Goal: Information Seeking & Learning: Check status

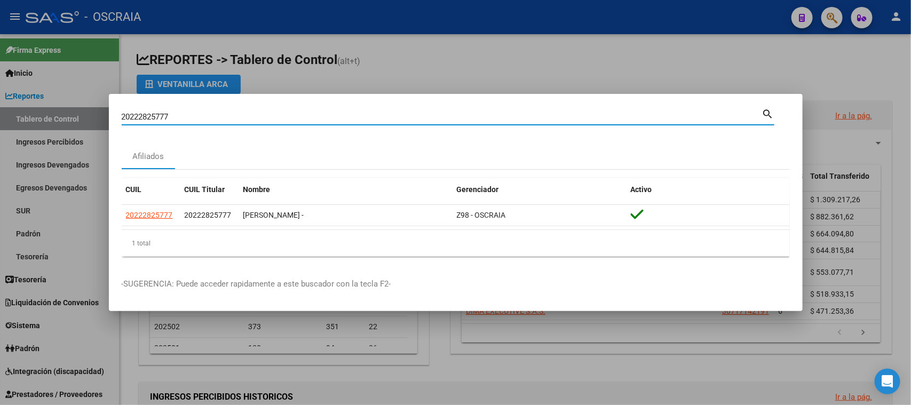
drag, startPoint x: 235, startPoint y: 120, endPoint x: 0, endPoint y: 100, distance: 235.7
click at [0, 100] on div "20222825777 Buscar (apellido, dni, cuil, nro traspaso, cuit, obra social) searc…" at bounding box center [455, 202] width 911 height 405
type input "20172125078"
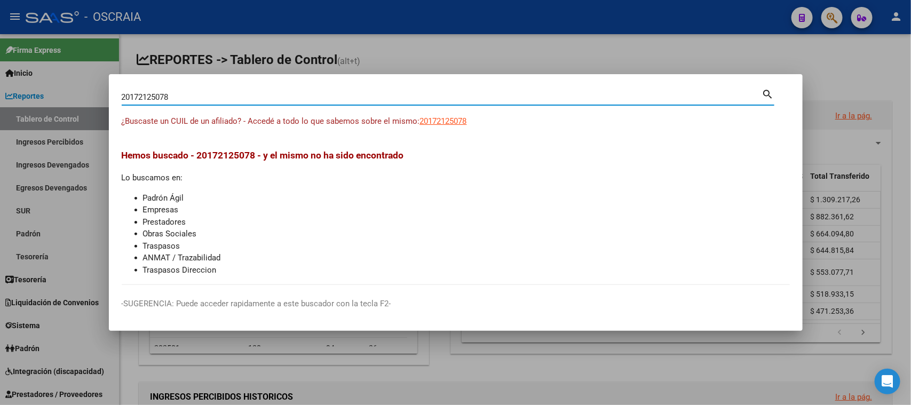
click at [153, 96] on input "20172125078" at bounding box center [442, 97] width 641 height 10
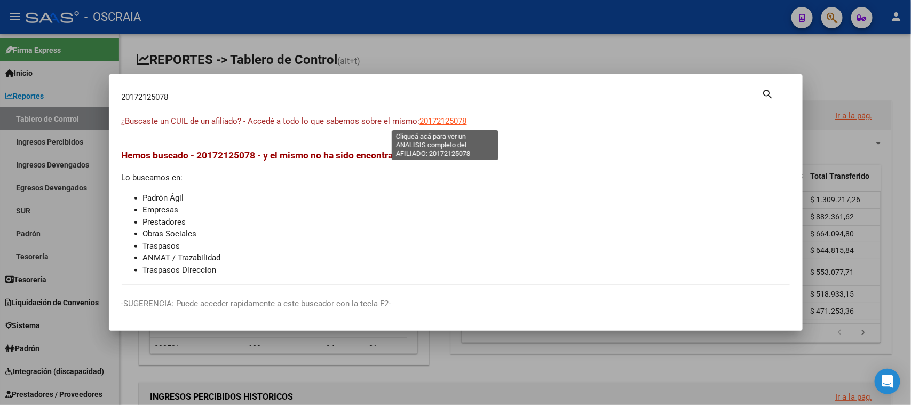
click at [453, 119] on span "20172125078" at bounding box center [443, 121] width 47 height 10
type textarea "20172125078"
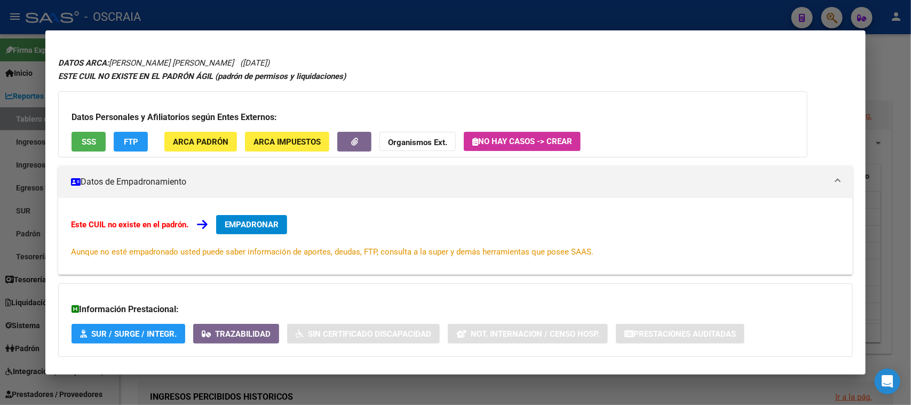
scroll to position [77, 0]
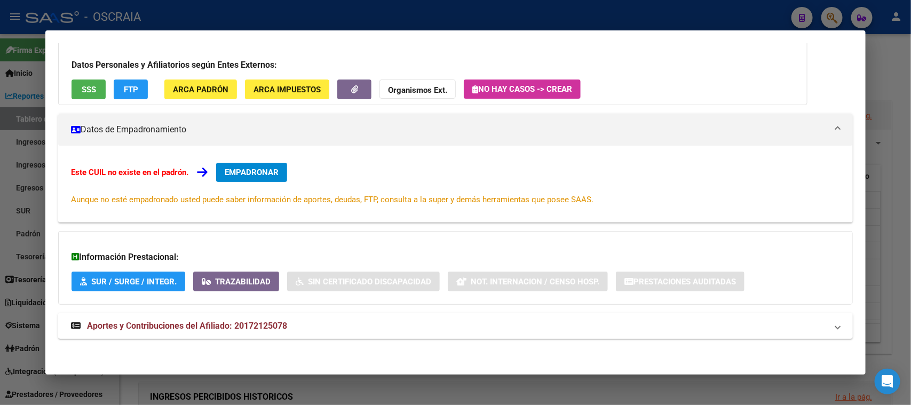
click at [321, 315] on mat-expansion-panel-header "Aportes y Contribuciones del Afiliado: 20172125078" at bounding box center [455, 326] width 794 height 26
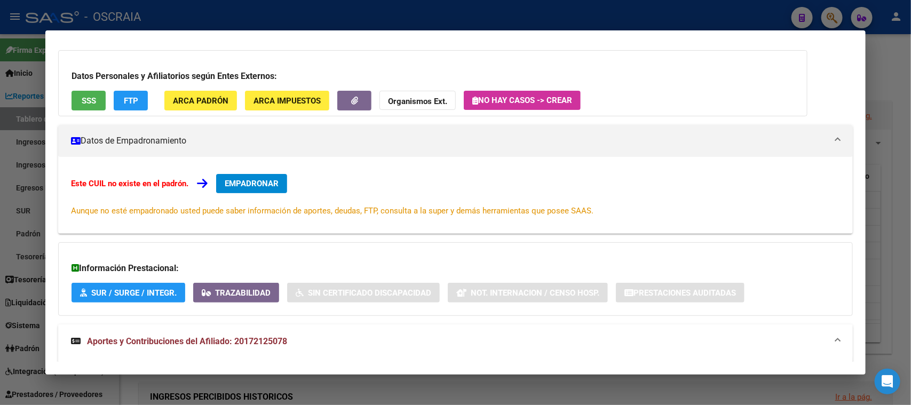
scroll to position [0, 0]
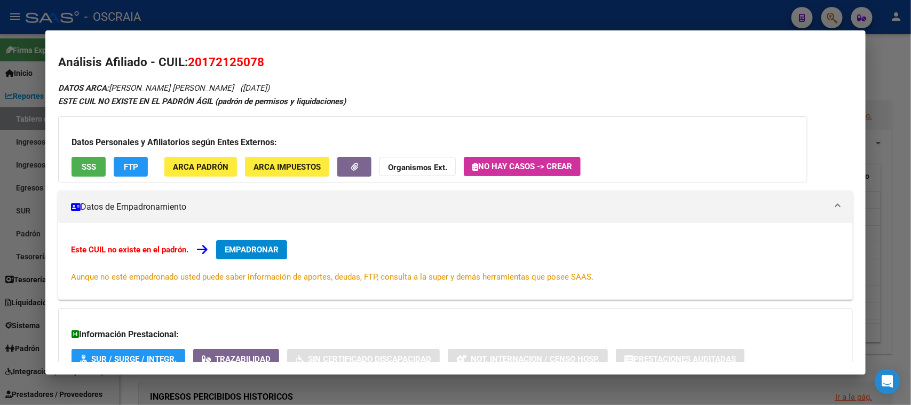
click at [277, 62] on h2 "Análisis Afiliado - CUIL: 20172125078" at bounding box center [455, 62] width 794 height 18
click at [98, 172] on button "SSS" at bounding box center [89, 167] width 34 height 20
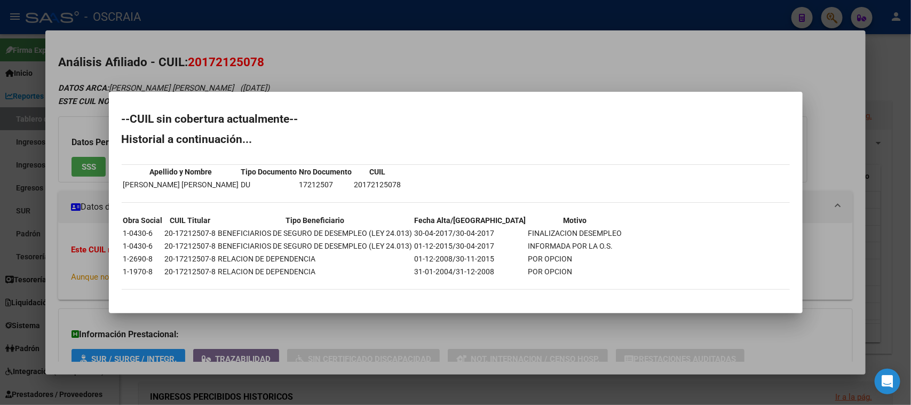
click at [355, 38] on div at bounding box center [455, 202] width 911 height 405
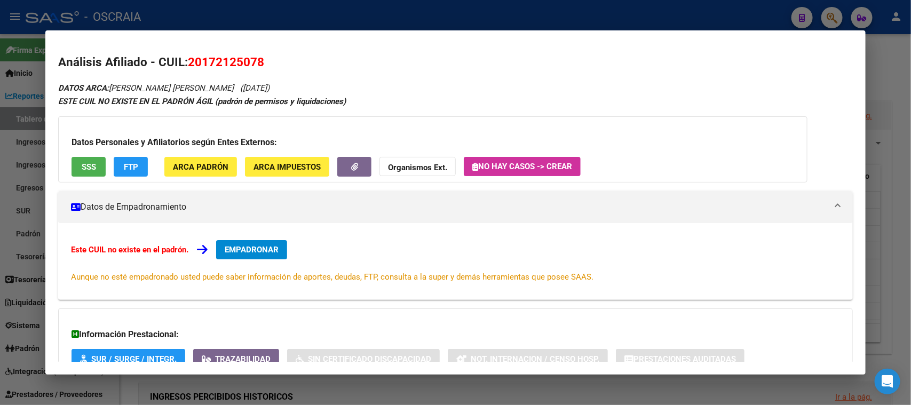
click at [101, 160] on button "SSS" at bounding box center [89, 167] width 34 height 20
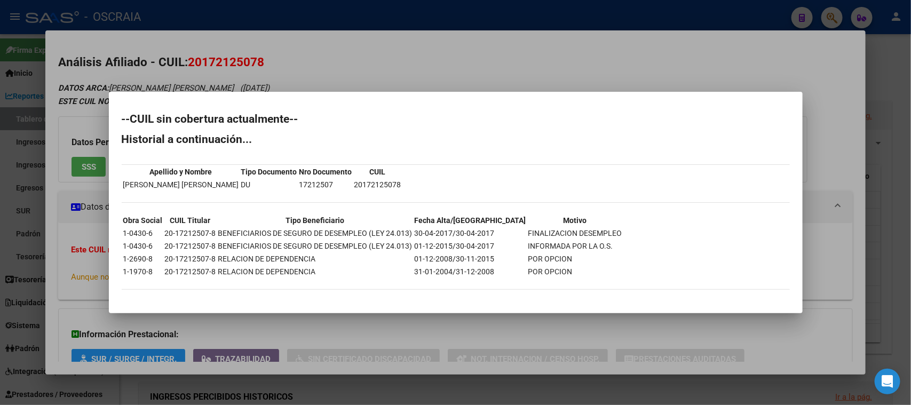
click at [263, 63] on div at bounding box center [455, 202] width 911 height 405
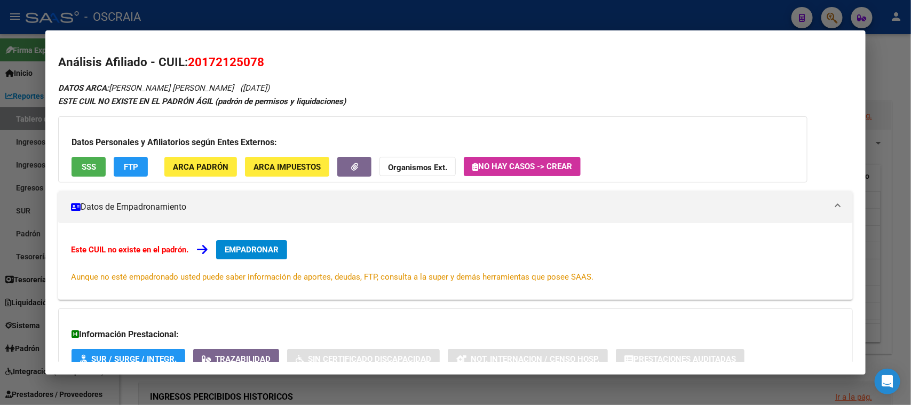
click at [238, 62] on span "20172125078" at bounding box center [226, 62] width 76 height 14
click at [239, 62] on span "20172125078" at bounding box center [226, 62] width 76 height 14
copy span "20172125078"
click at [397, 2] on div at bounding box center [455, 202] width 911 height 405
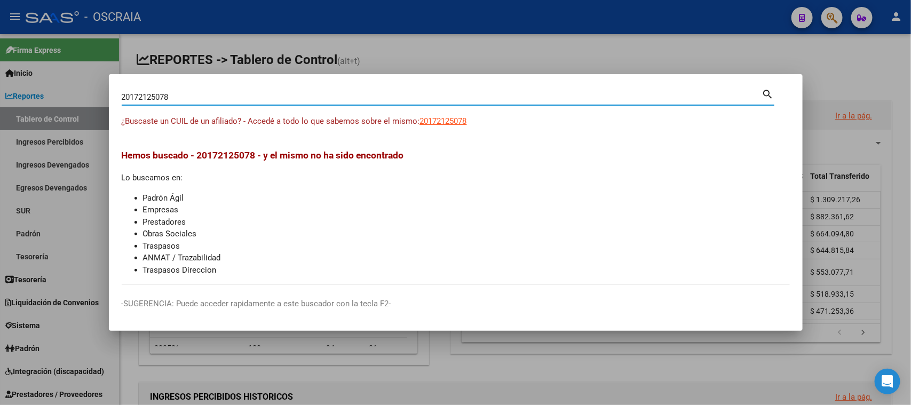
drag, startPoint x: 308, startPoint y: 96, endPoint x: 0, endPoint y: 127, distance: 309.5
click at [0, 127] on div "20172125078 Buscar (apellido, dni, cuil, nro traspaso, cuit, obra social) searc…" at bounding box center [455, 202] width 911 height 405
paste input "3071861224"
type input "30718612248"
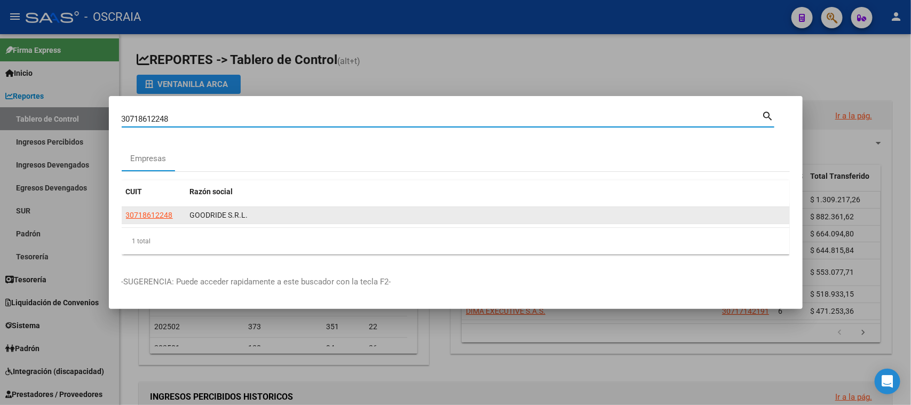
click at [155, 218] on span "30718612248" at bounding box center [149, 215] width 47 height 9
type textarea "30718612248"
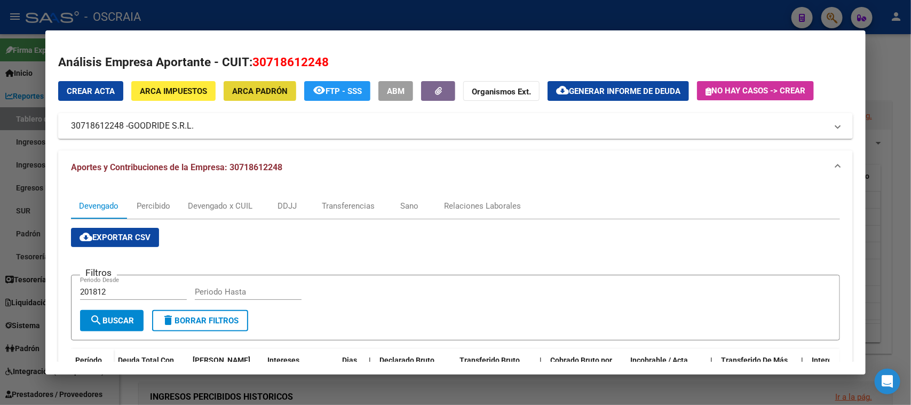
click at [258, 92] on span "ARCA Padrón" at bounding box center [260, 91] width 56 height 10
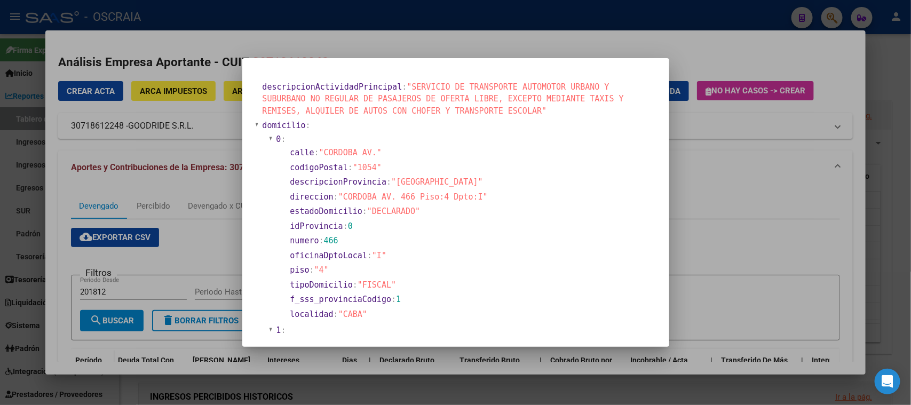
click at [418, 60] on mat-dialog-container "descripcionActividadPrincipal : "SERVICIO DE TRANSPORTE AUTOMOTOR URBANO Y SUBU…" at bounding box center [455, 202] width 427 height 289
click at [588, 49] on div at bounding box center [455, 202] width 911 height 405
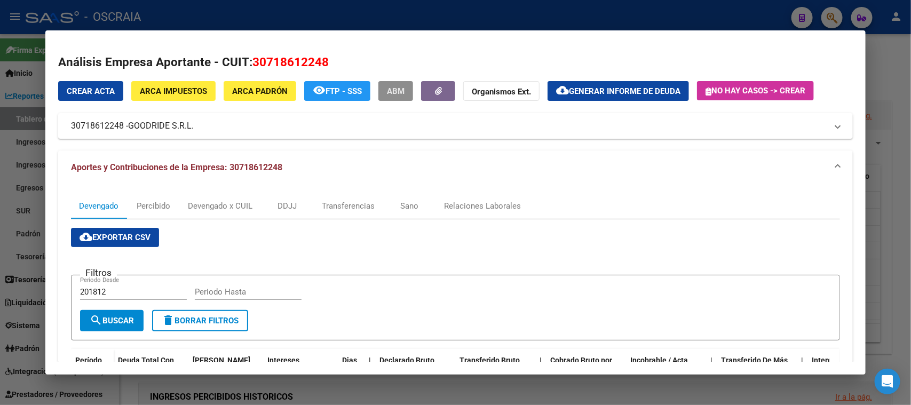
click at [393, 91] on span "ABM" at bounding box center [396, 91] width 18 height 10
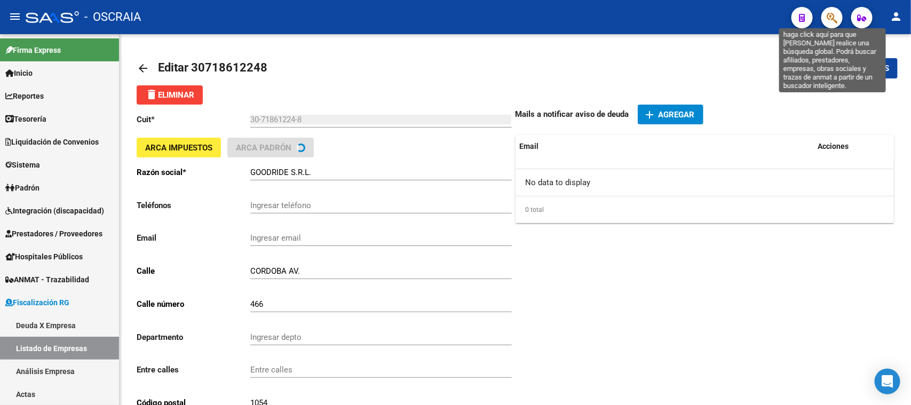
click at [831, 12] on icon "button" at bounding box center [832, 18] width 11 height 12
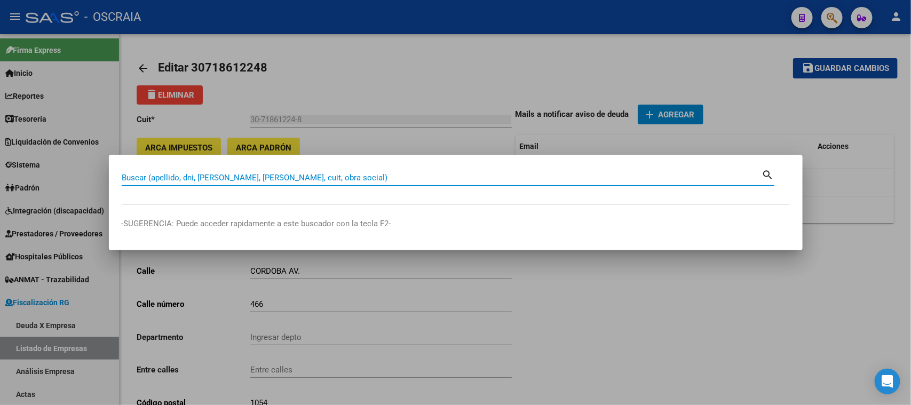
paste input "30718612248"
type input "30718612248"
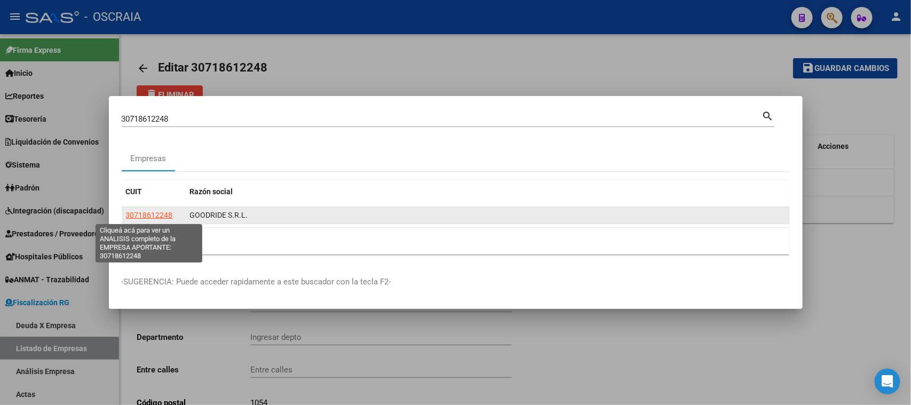
click at [153, 217] on span "30718612248" at bounding box center [149, 215] width 47 height 9
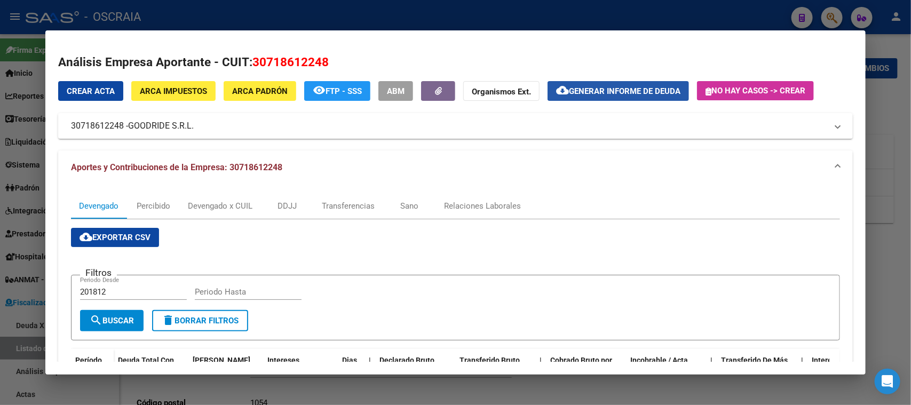
click at [659, 96] on button "cloud_download Generar informe de deuda" at bounding box center [618, 91] width 141 height 20
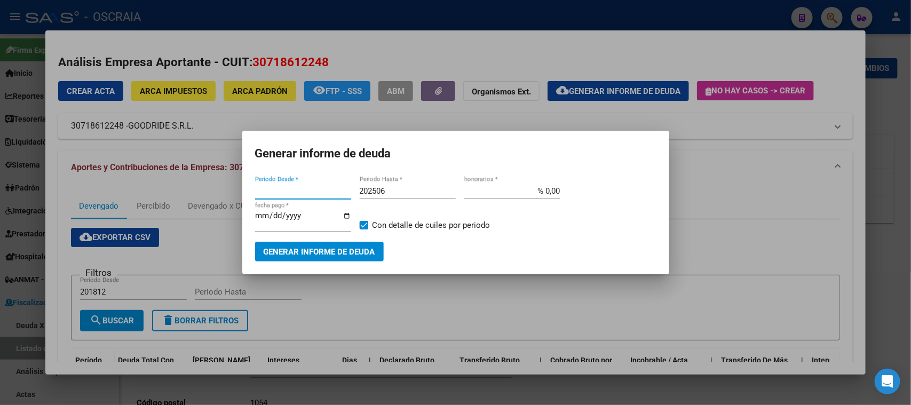
type input "201812"
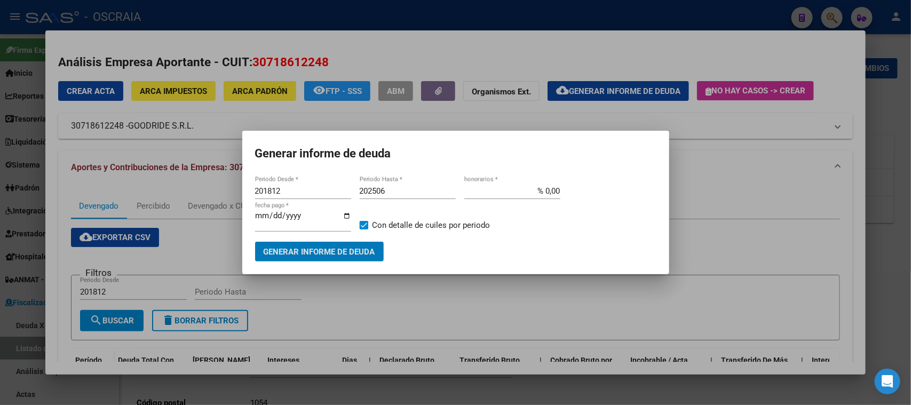
click at [391, 191] on input "202506" at bounding box center [408, 191] width 96 height 10
type input "202508"
click at [361, 255] on span "Generar informe de deuda" at bounding box center [320, 252] width 112 height 10
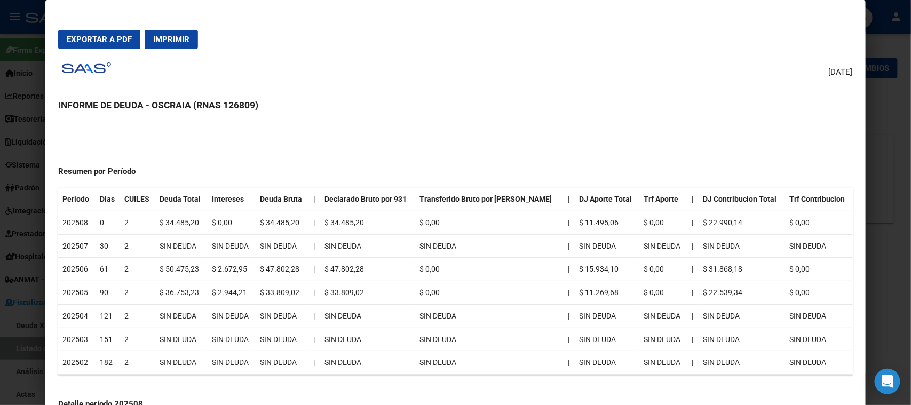
scroll to position [133, 0]
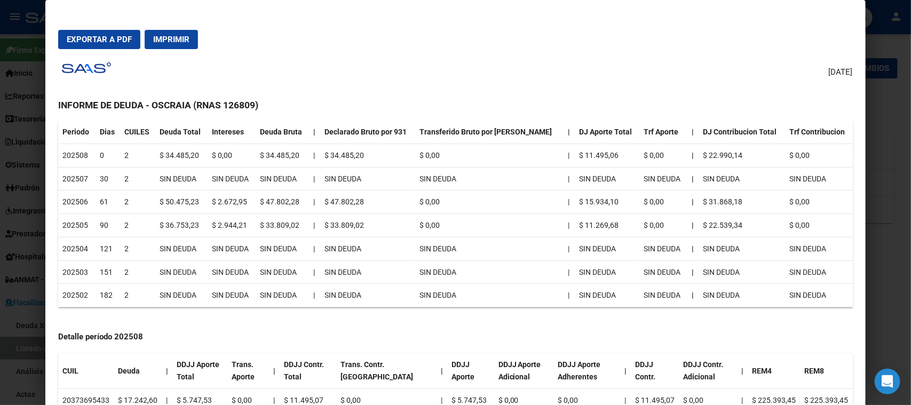
click at [883, 113] on div at bounding box center [455, 202] width 911 height 405
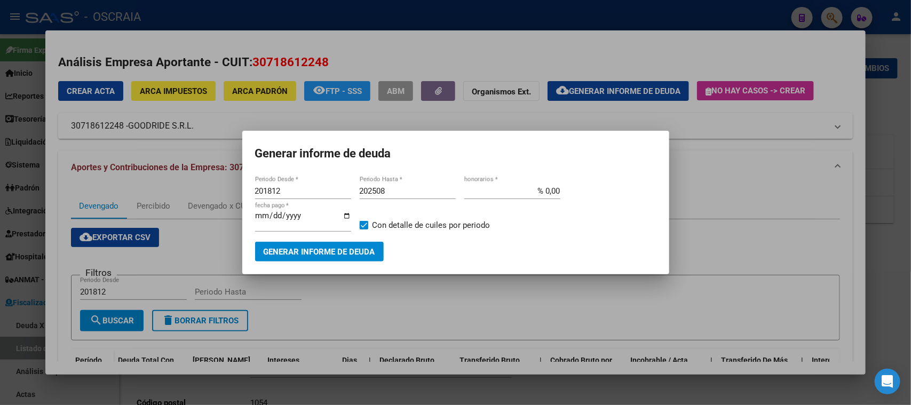
click at [381, 44] on div at bounding box center [455, 202] width 911 height 405
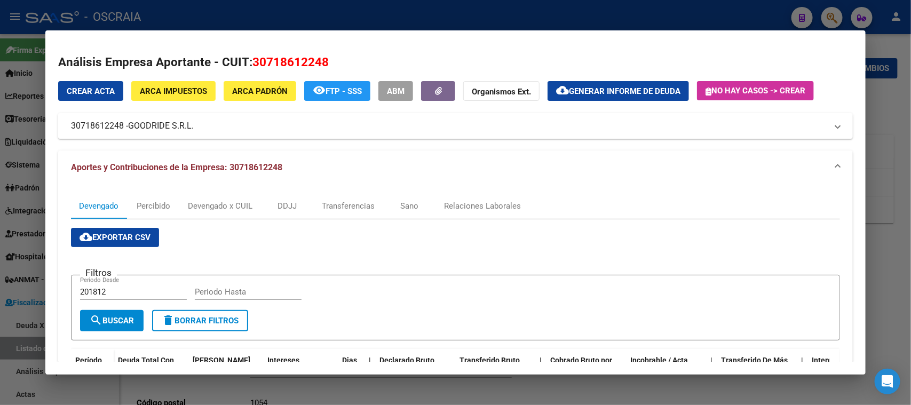
drag, startPoint x: 198, startPoint y: 123, endPoint x: 84, endPoint y: 132, distance: 114.0
click at [84, 132] on mat-expansion-panel-header "30718612248 - GOODRIDE S.R.L." at bounding box center [455, 126] width 794 height 26
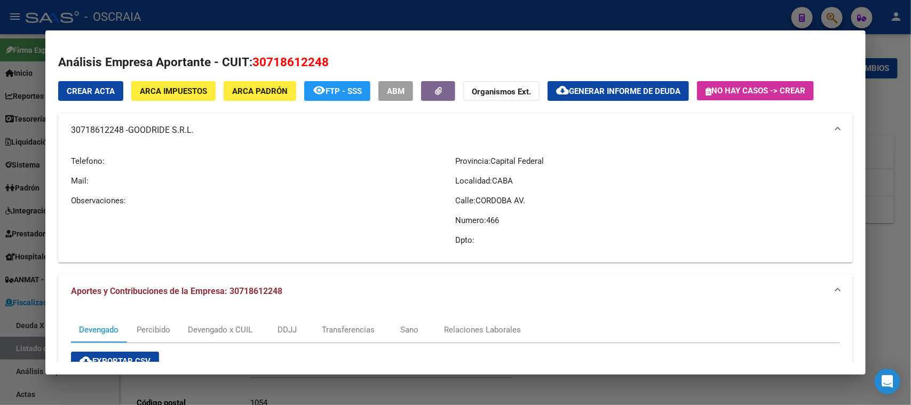
click at [66, 123] on mat-expansion-panel-header "30718612248 - GOODRIDE S.R.L." at bounding box center [455, 130] width 794 height 34
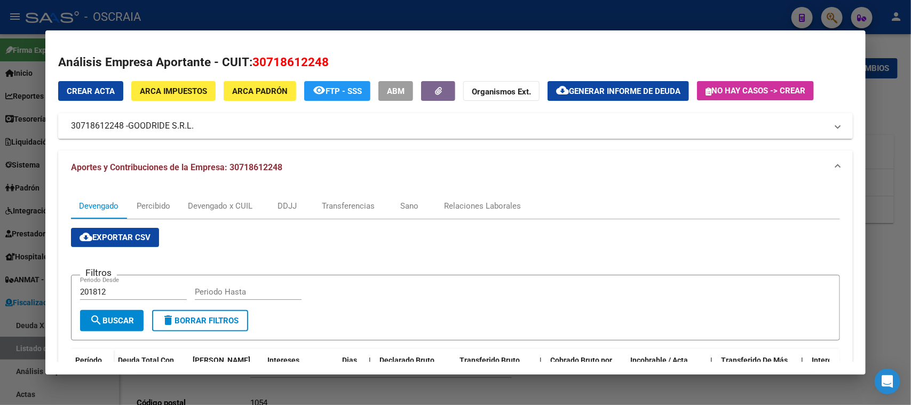
drag, startPoint x: 69, startPoint y: 127, endPoint x: 194, endPoint y: 126, distance: 125.4
click at [194, 126] on mat-expansion-panel-header "30718612248 - GOODRIDE S.R.L." at bounding box center [455, 126] width 794 height 26
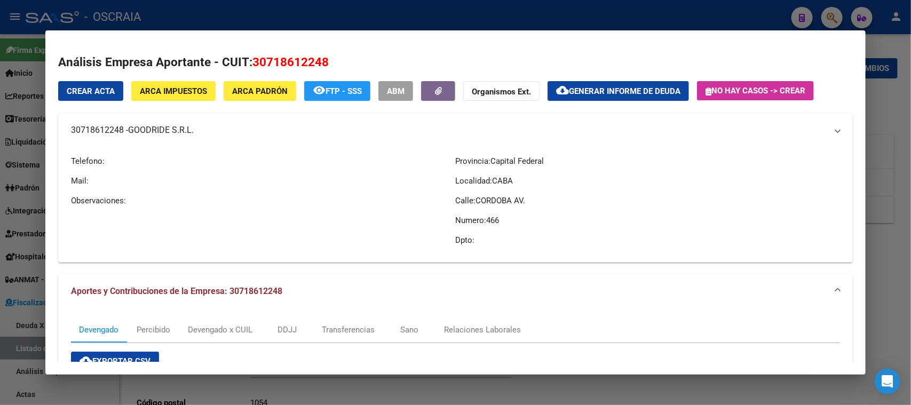
copy mat-panel-title "30718612248 - GOODRIDE S.R.L"
click at [368, 9] on div at bounding box center [455, 202] width 911 height 405
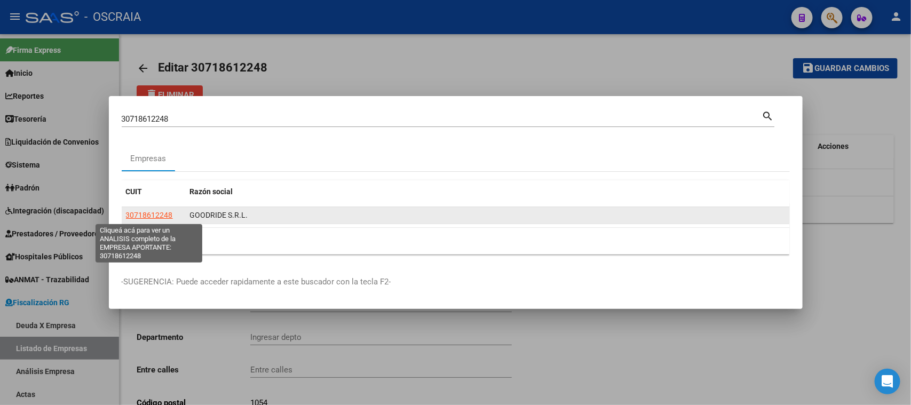
click at [144, 213] on span "30718612248" at bounding box center [149, 215] width 47 height 9
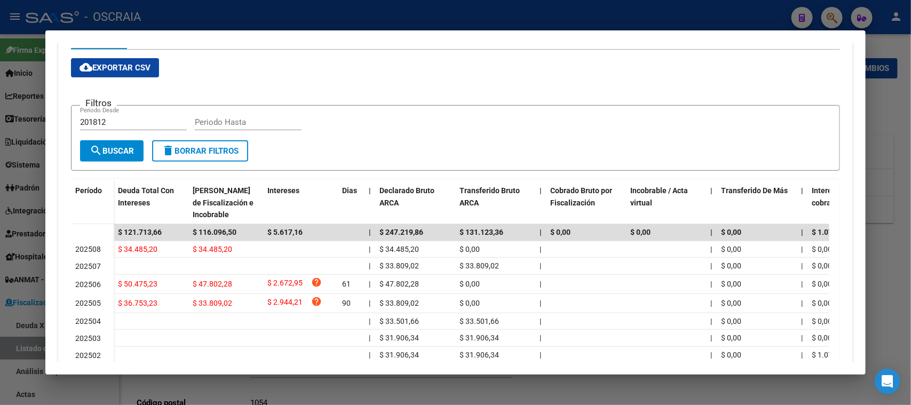
scroll to position [36, 0]
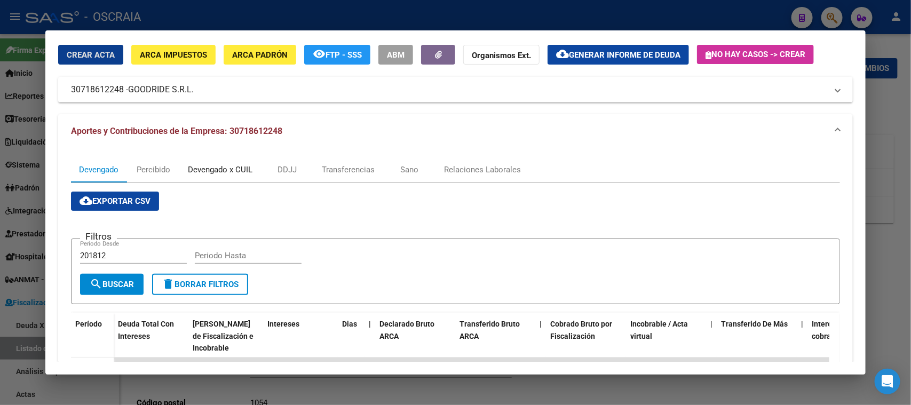
click at [223, 164] on div "Devengado x CUIL" at bounding box center [220, 170] width 65 height 12
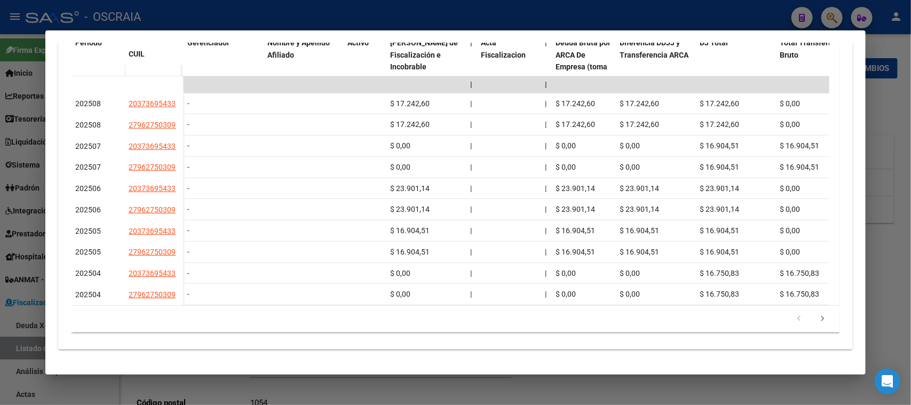
scroll to position [327, 0]
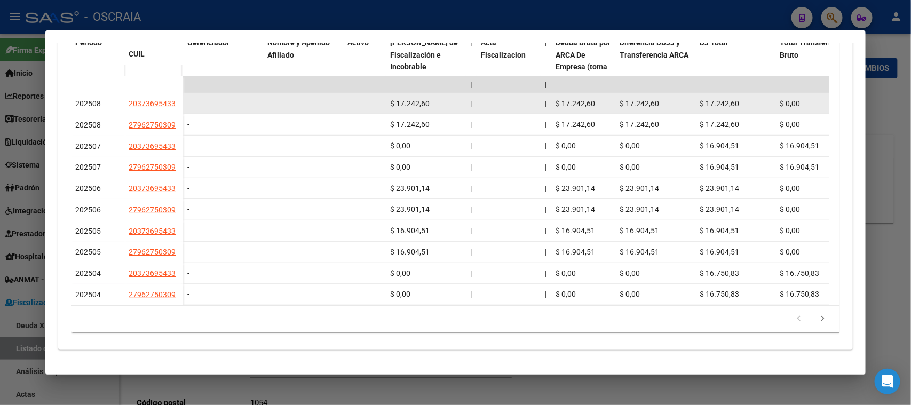
click at [133, 99] on app-link-go-to "20373695433" at bounding box center [152, 104] width 47 height 12
click at [131, 99] on span "20373695433" at bounding box center [152, 103] width 47 height 9
type textarea "20373695433"
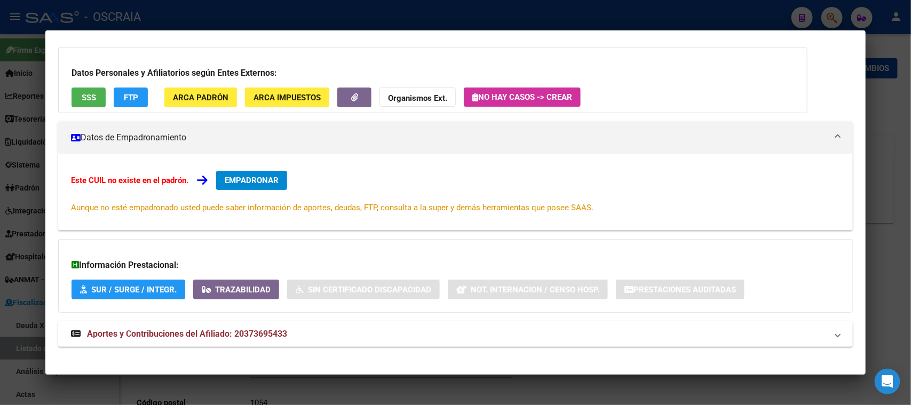
scroll to position [77, 0]
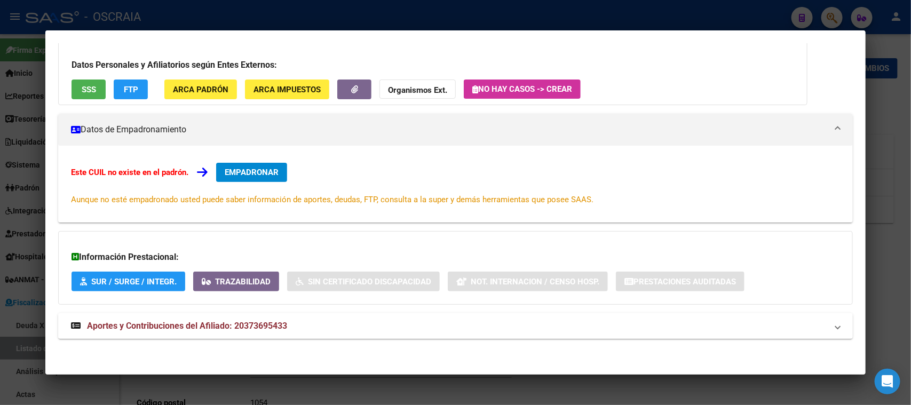
click at [176, 325] on span "Aportes y Contribuciones del Afiliado: 20373695433" at bounding box center [187, 326] width 200 height 10
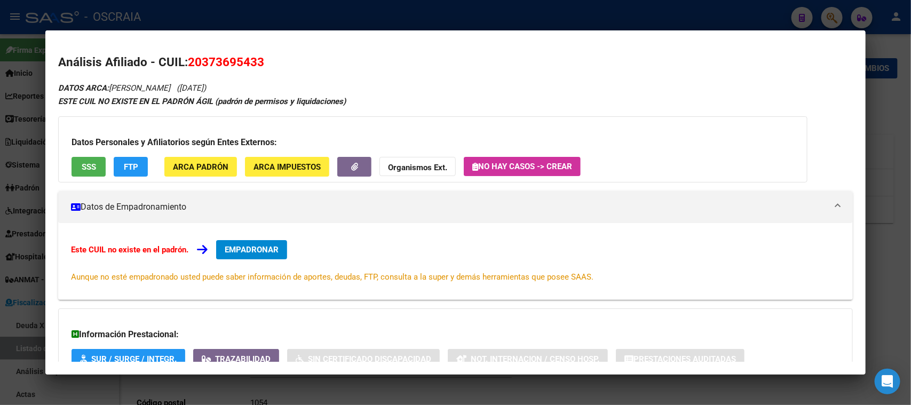
scroll to position [0, 0]
click at [92, 156] on div "Datos Personales y Afiliatorios según Entes Externos: SSS FTP ARCA Padrón ARCA …" at bounding box center [432, 149] width 749 height 66
click at [90, 167] on span "SSS" at bounding box center [89, 167] width 14 height 10
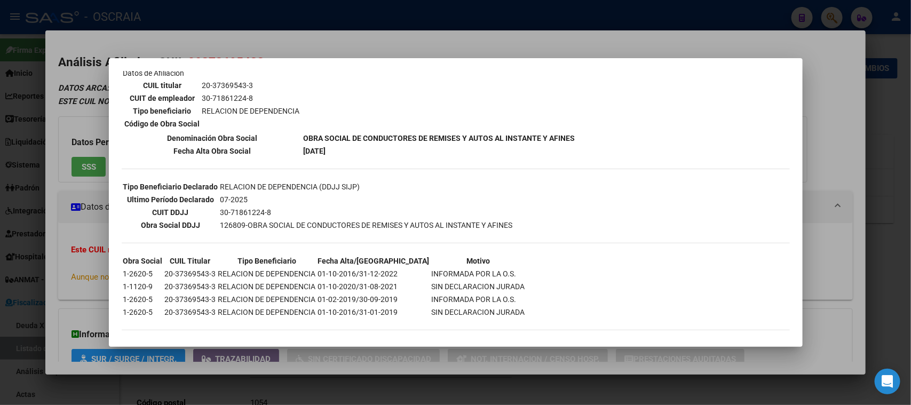
scroll to position [184, 0]
click at [216, 56] on div at bounding box center [455, 202] width 911 height 405
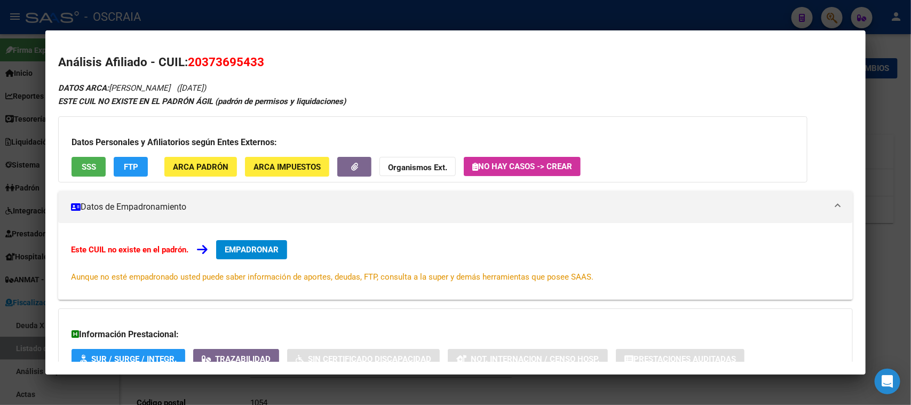
click at [192, 25] on div at bounding box center [455, 202] width 911 height 405
